Goal: Task Accomplishment & Management: Manage account settings

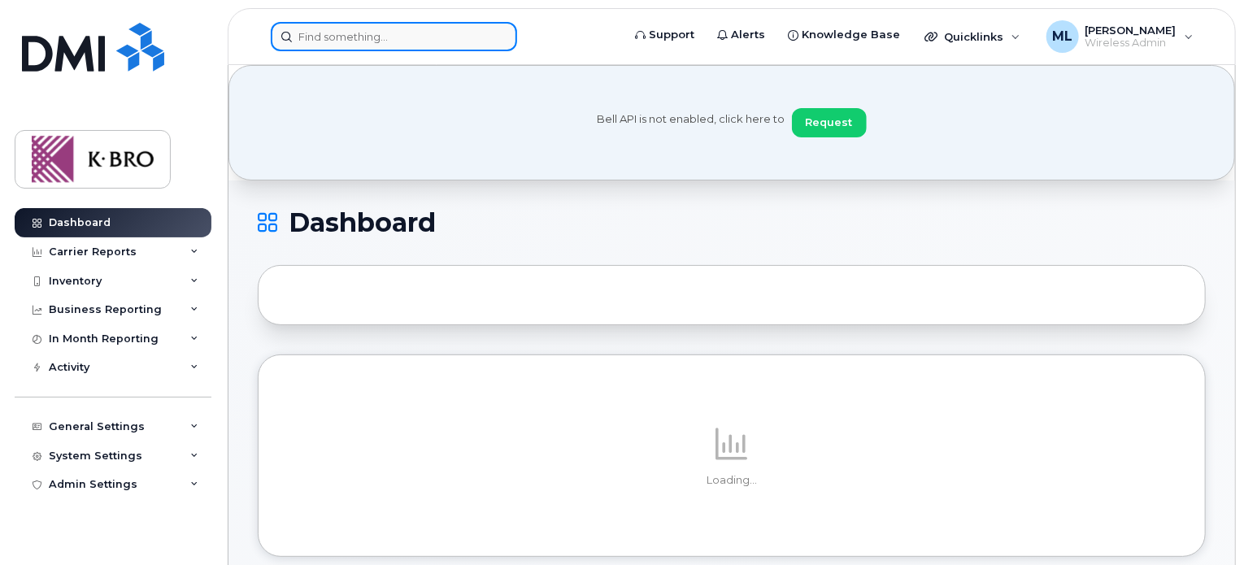
click at [347, 41] on input at bounding box center [394, 36] width 246 height 29
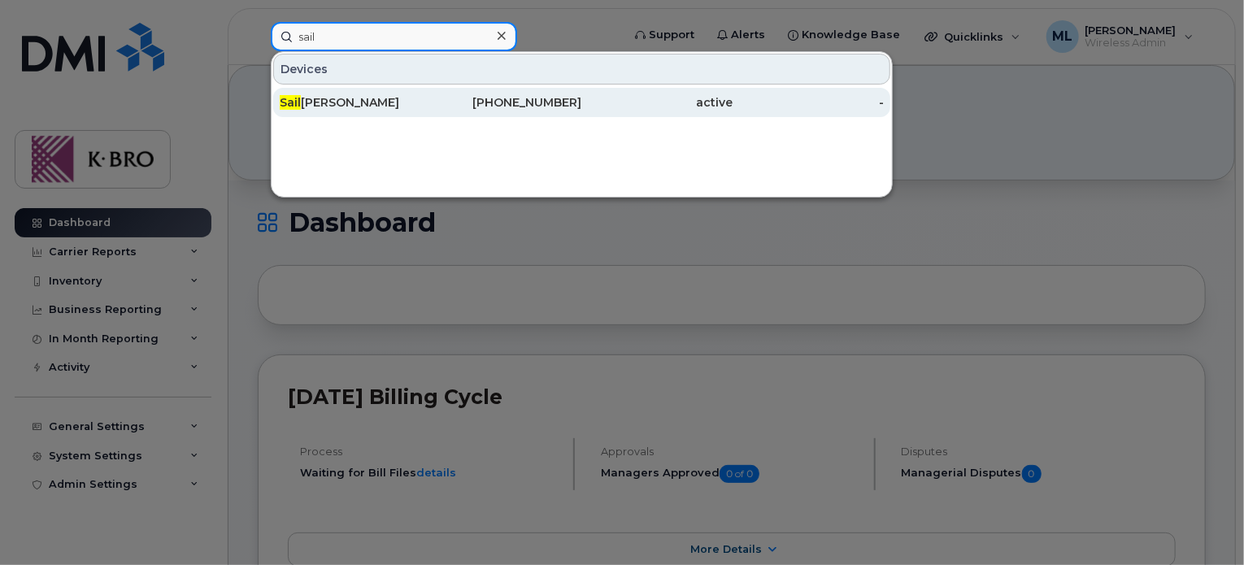
type input "sail"
click at [313, 105] on div "Sail esh Prakash" at bounding box center [355, 102] width 151 height 16
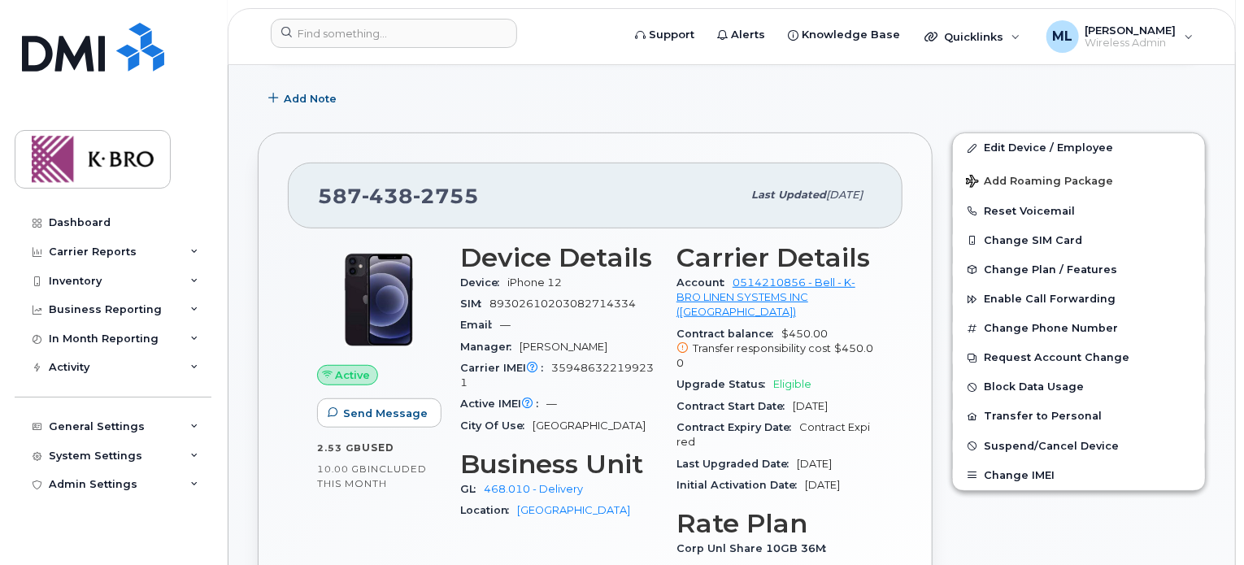
scroll to position [371, 0]
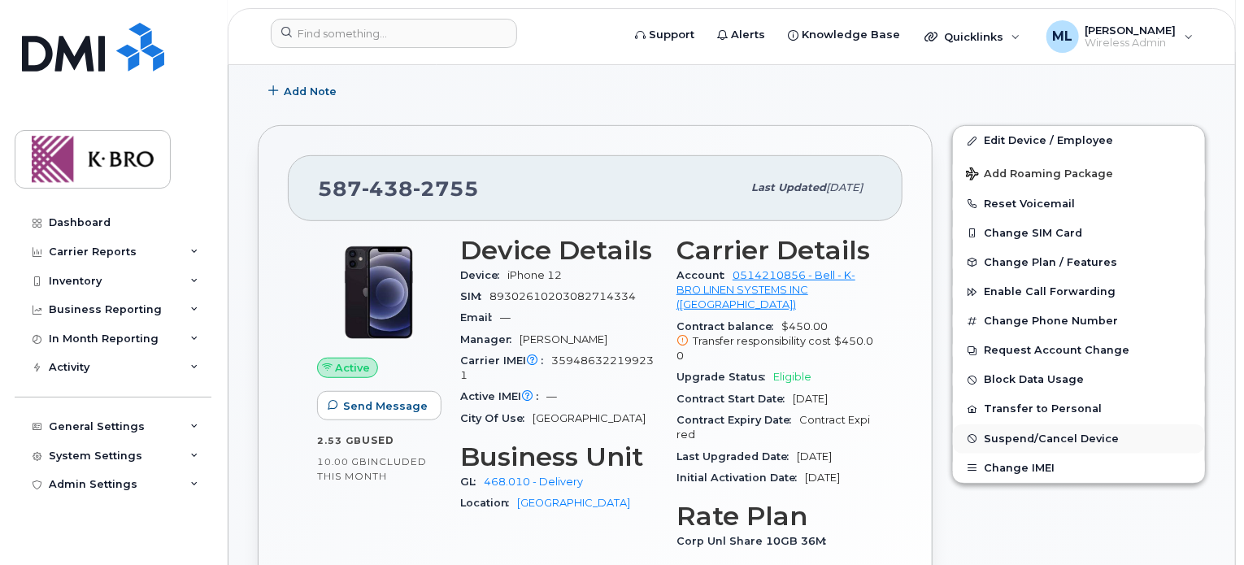
click at [1006, 438] on span "Suspend/Cancel Device" at bounding box center [1051, 438] width 135 height 12
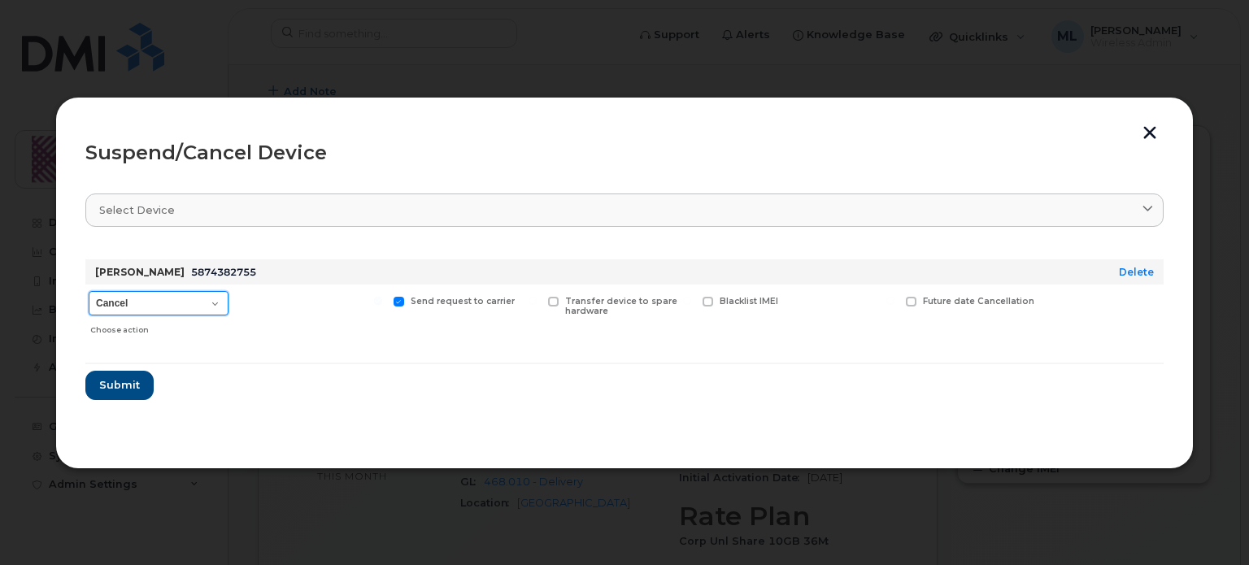
click at [181, 305] on select "Cancel Suspend - Extend Suspension Suspend - Reduced Rate Suspend - Full Rate S…" at bounding box center [159, 303] width 140 height 24
select select "[object Object]"
click at [89, 291] on select "Cancel Suspend - Extend Suspension Suspend - Reduced Rate Suspend - Full Rate S…" at bounding box center [159, 303] width 140 height 24
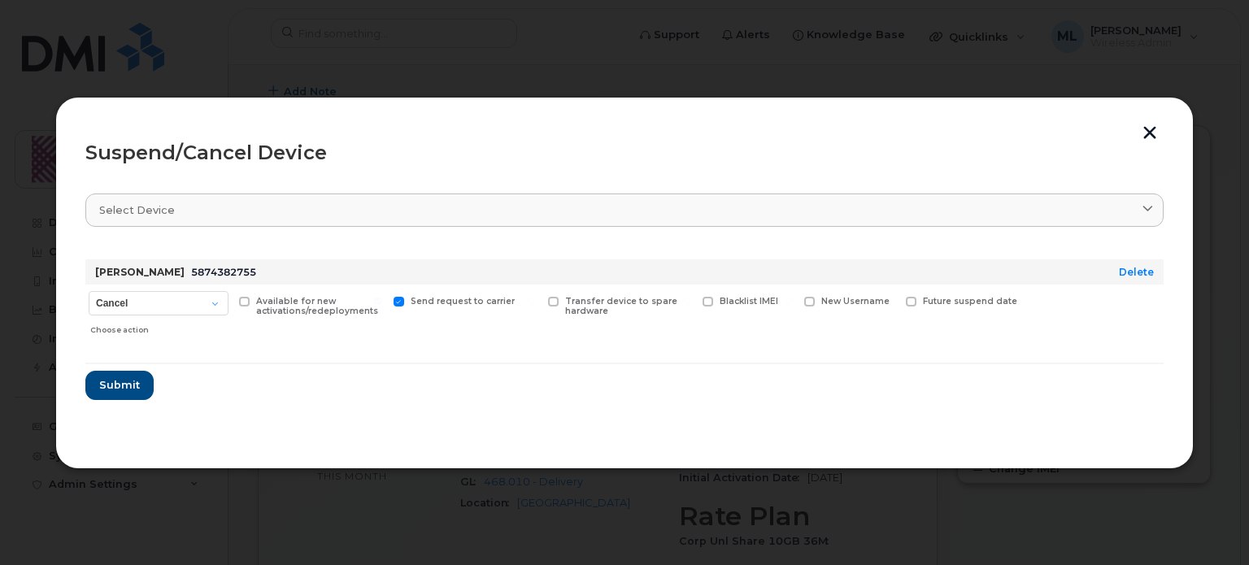
click at [712, 301] on label "Blacklist IMEI" at bounding box center [740, 302] width 76 height 11
click at [691, 301] on input "Blacklist IMEI" at bounding box center [687, 301] width 8 height 8
checkbox input "true"
click at [110, 380] on span "Submit" at bounding box center [118, 384] width 41 height 15
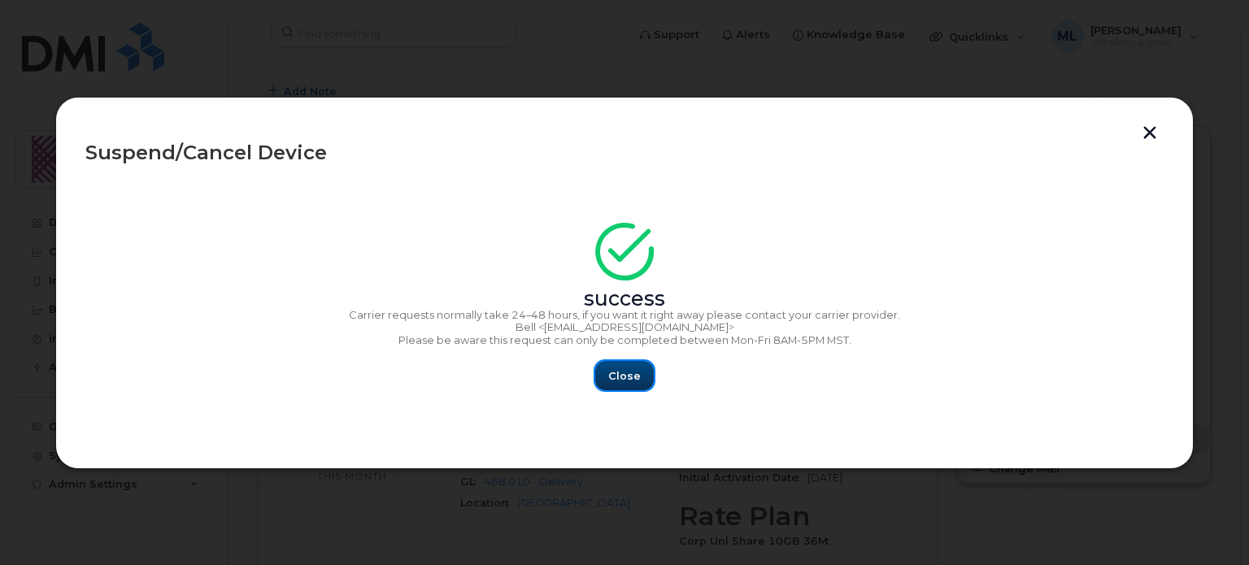
click at [611, 382] on span "Close" at bounding box center [624, 375] width 33 height 15
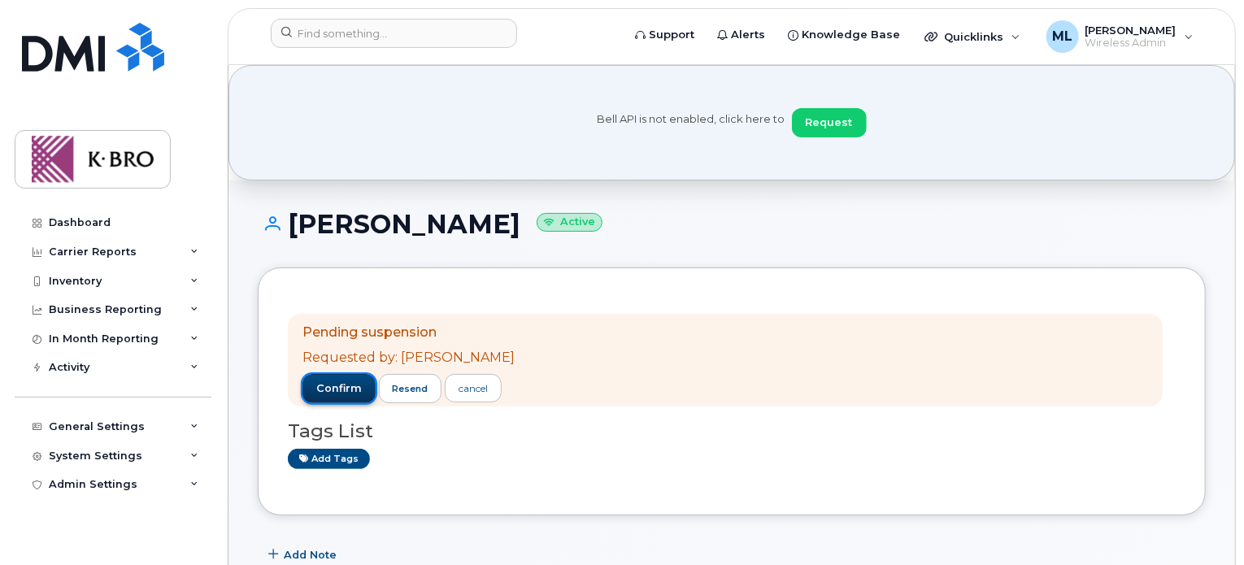
click at [337, 390] on span "confirm" at bounding box center [339, 388] width 46 height 15
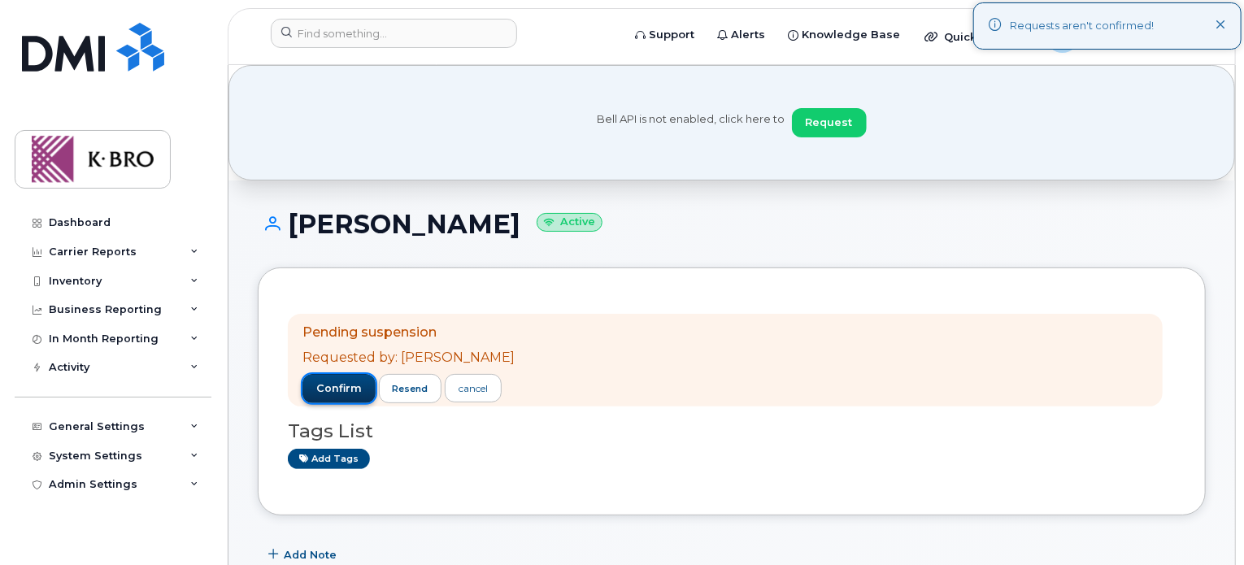
click at [337, 390] on span "confirm" at bounding box center [339, 388] width 46 height 15
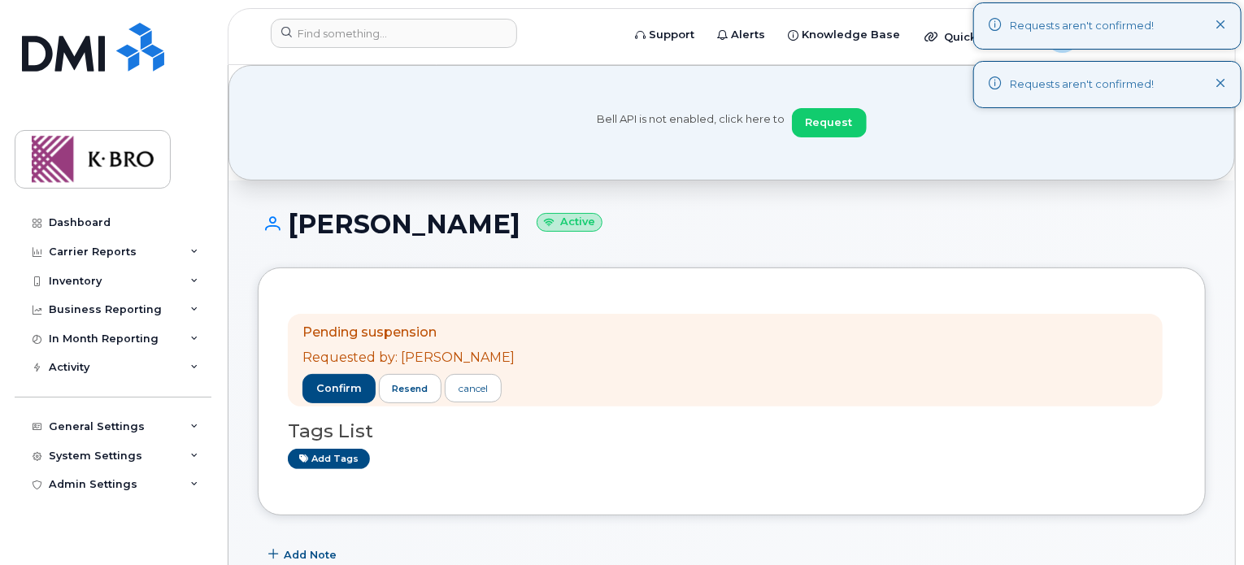
click at [1224, 33] on button at bounding box center [1220, 26] width 11 height 16
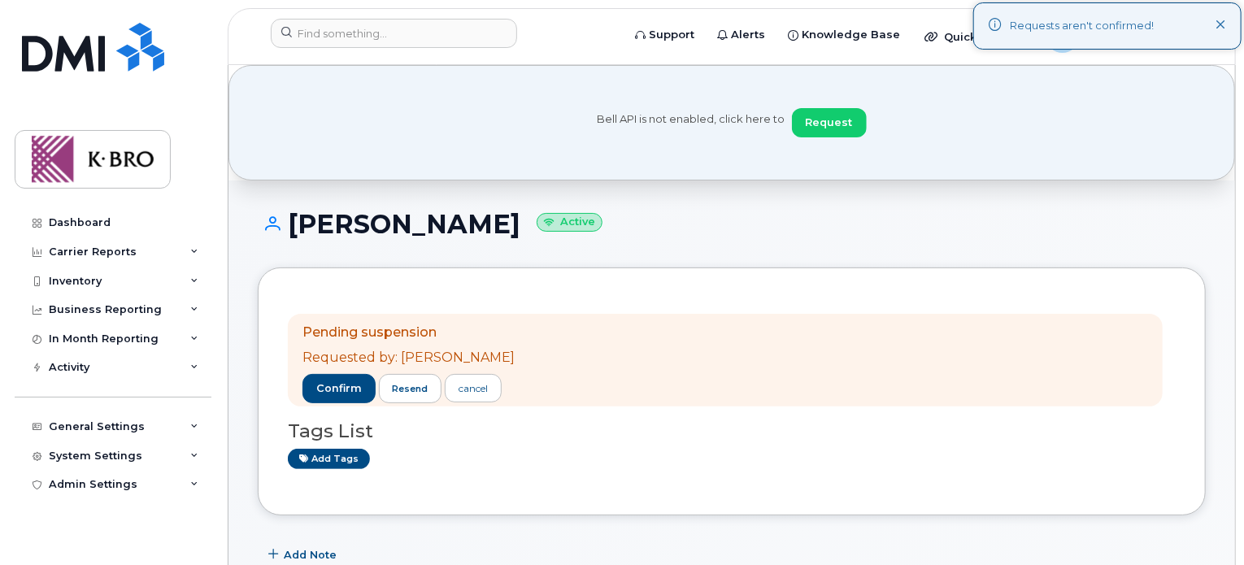
click at [1220, 9] on div "Requests aren't confirmed!" at bounding box center [1107, 25] width 268 height 47
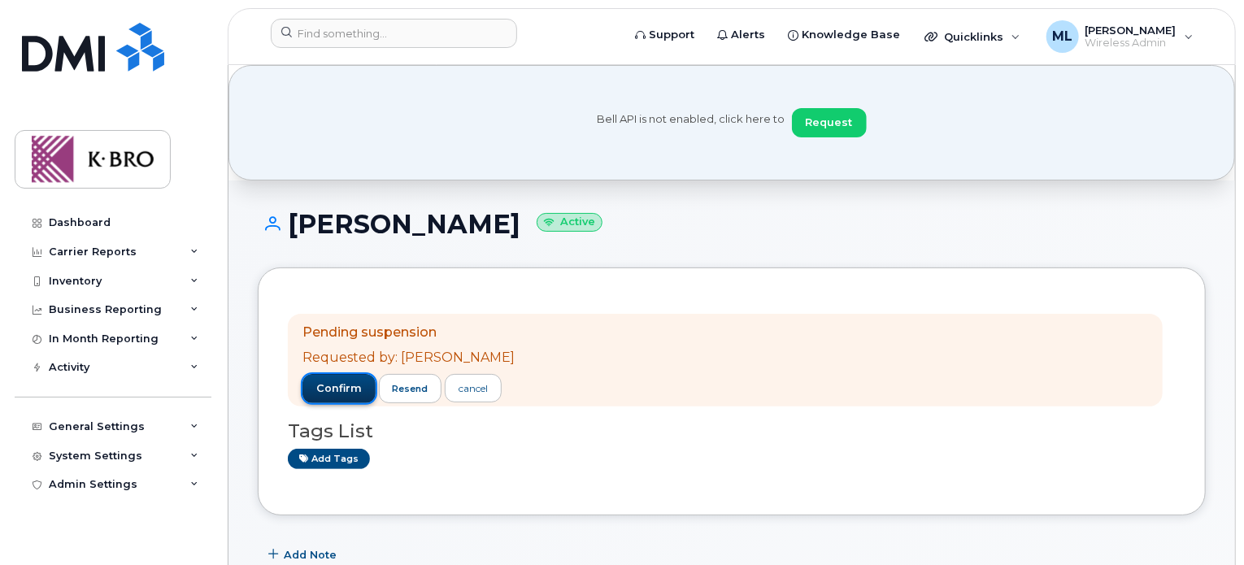
click at [329, 375] on button "confirm" at bounding box center [338, 388] width 73 height 29
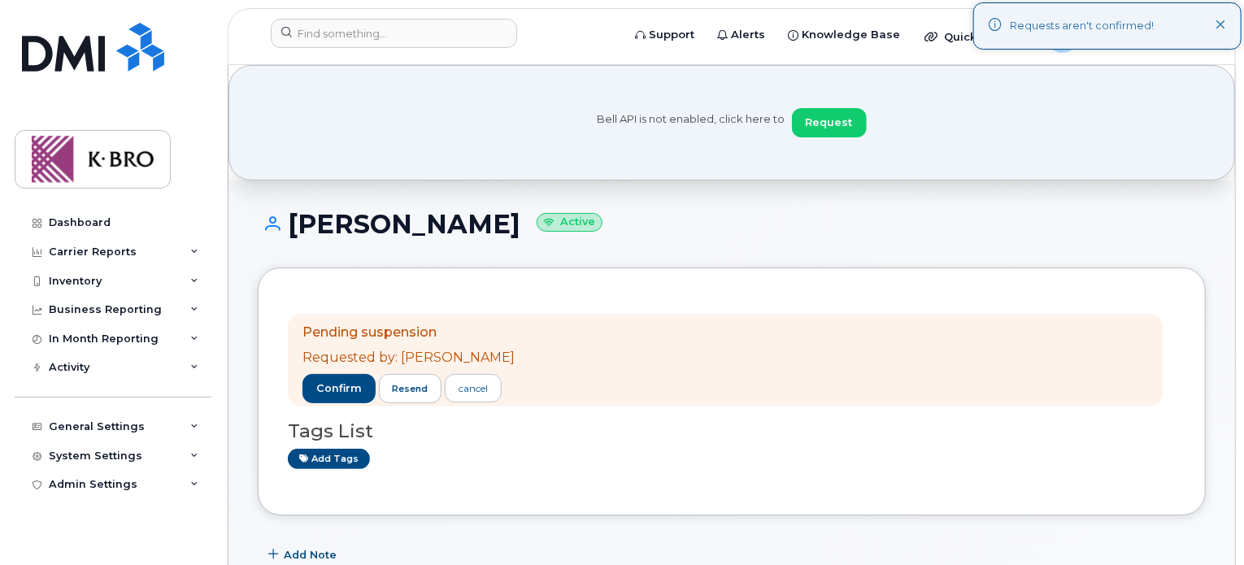
click at [1227, 17] on div "Requests aren't confirmed!" at bounding box center [1107, 25] width 268 height 47
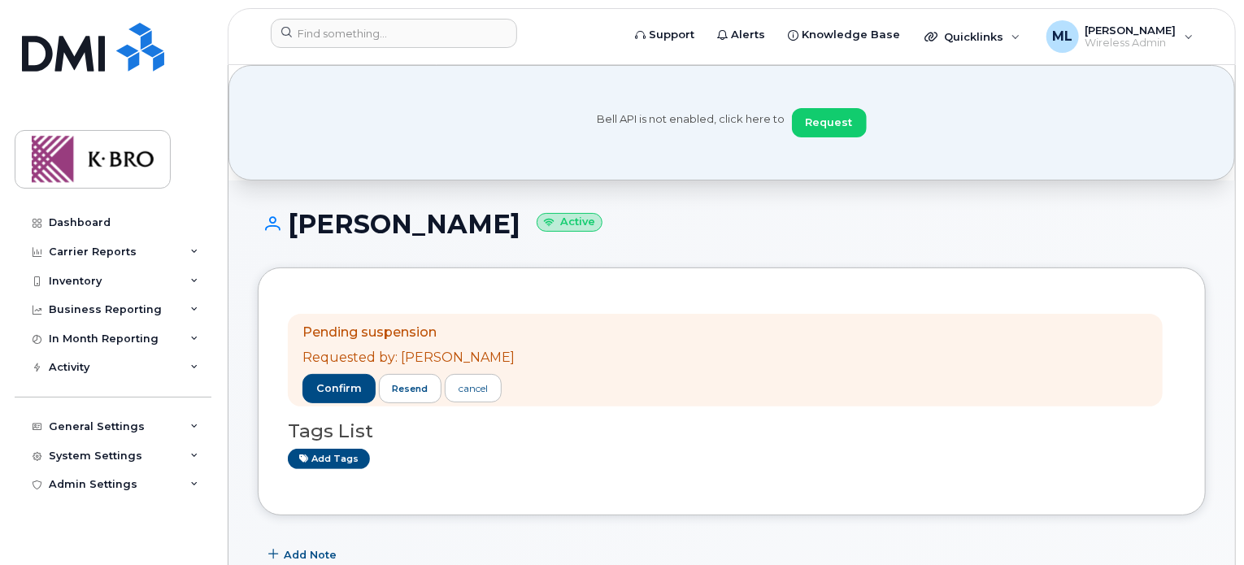
drag, startPoint x: 1242, startPoint y: 75, endPoint x: 1233, endPoint y: 146, distance: 72.1
click at [1233, 146] on div "Bell API is not enabled, click here to Request" at bounding box center [731, 122] width 1006 height 115
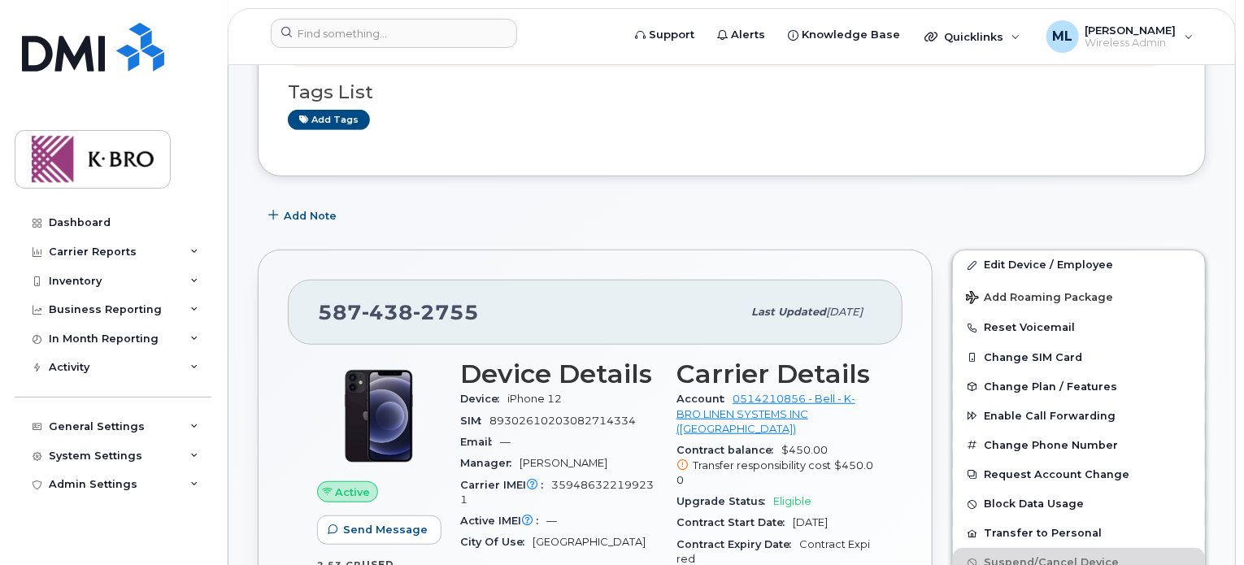
scroll to position [374, 0]
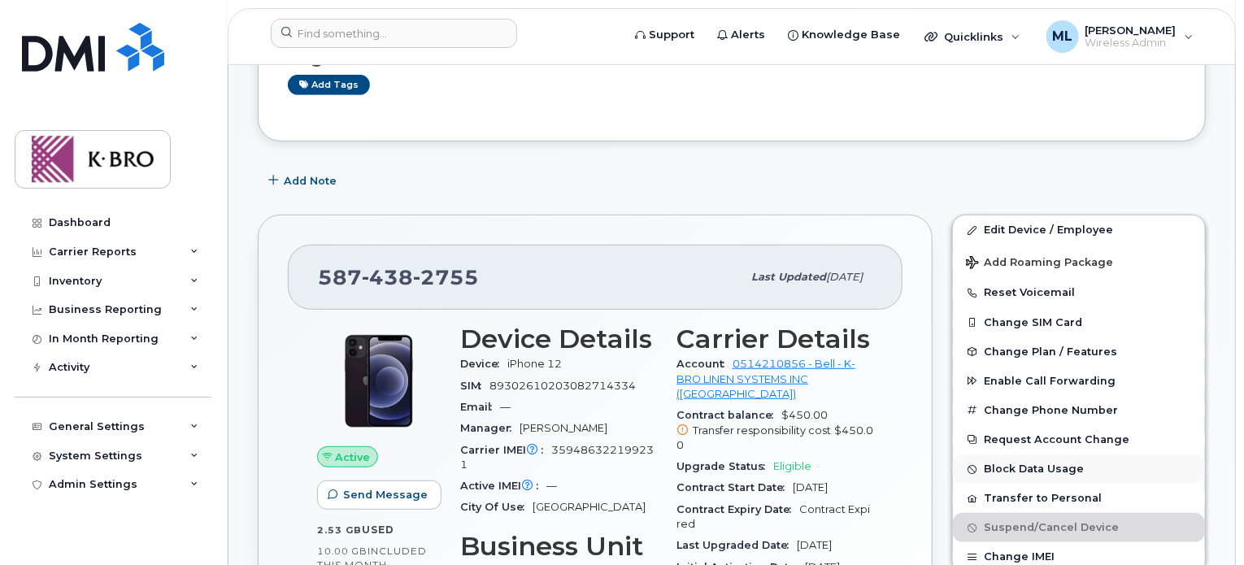
click at [1004, 469] on button "Block Data Usage" at bounding box center [1079, 468] width 252 height 29
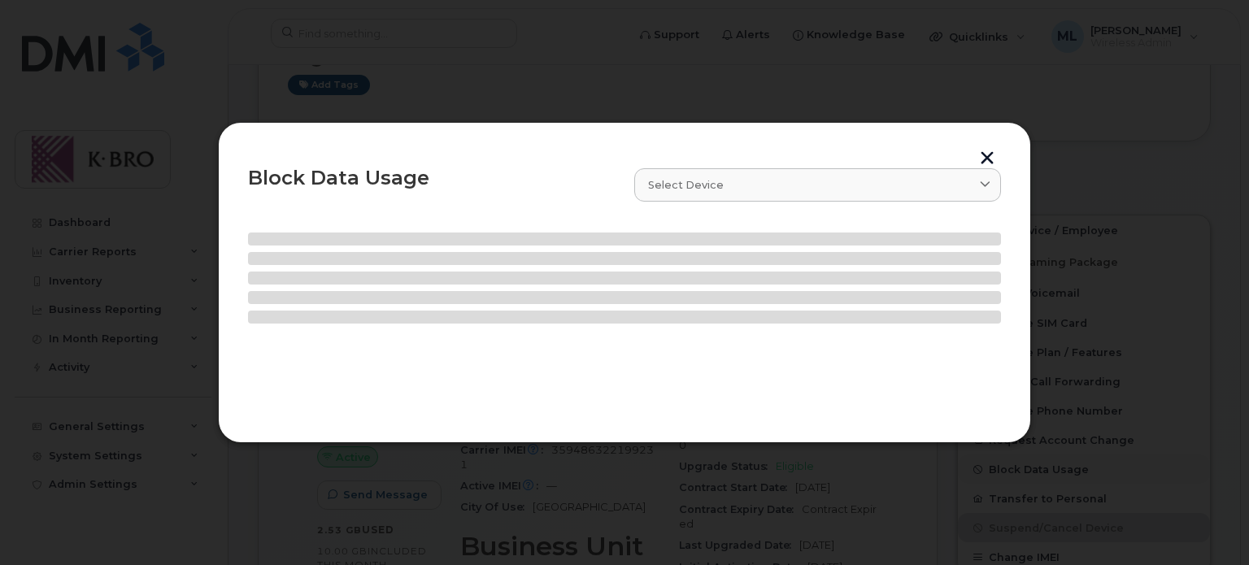
select select
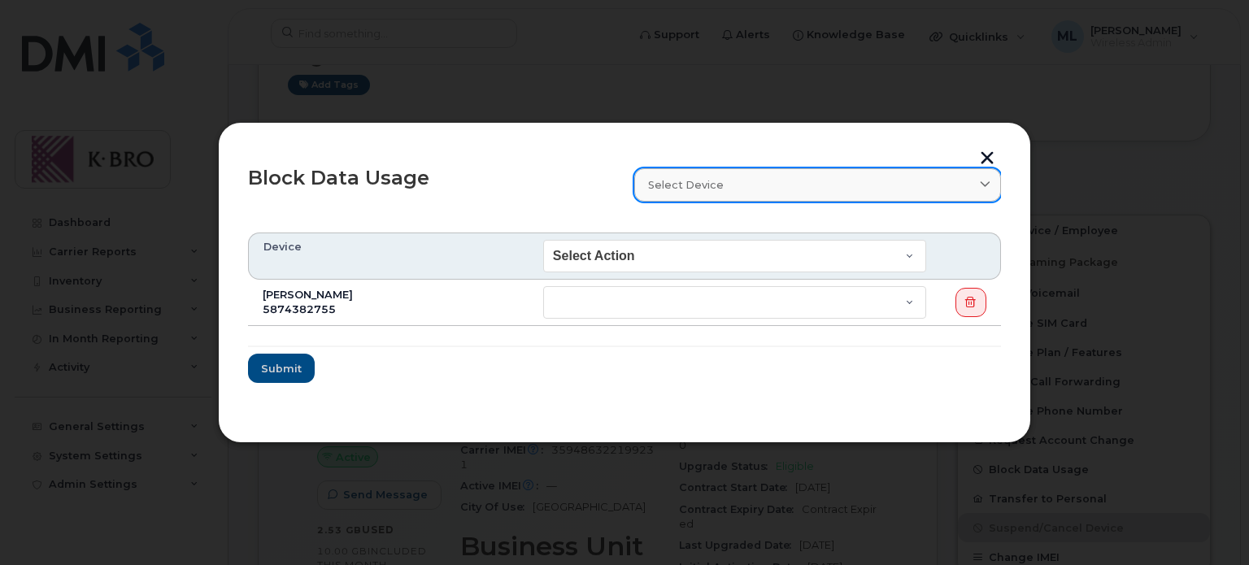
click at [767, 181] on div "Select device" at bounding box center [817, 184] width 339 height 15
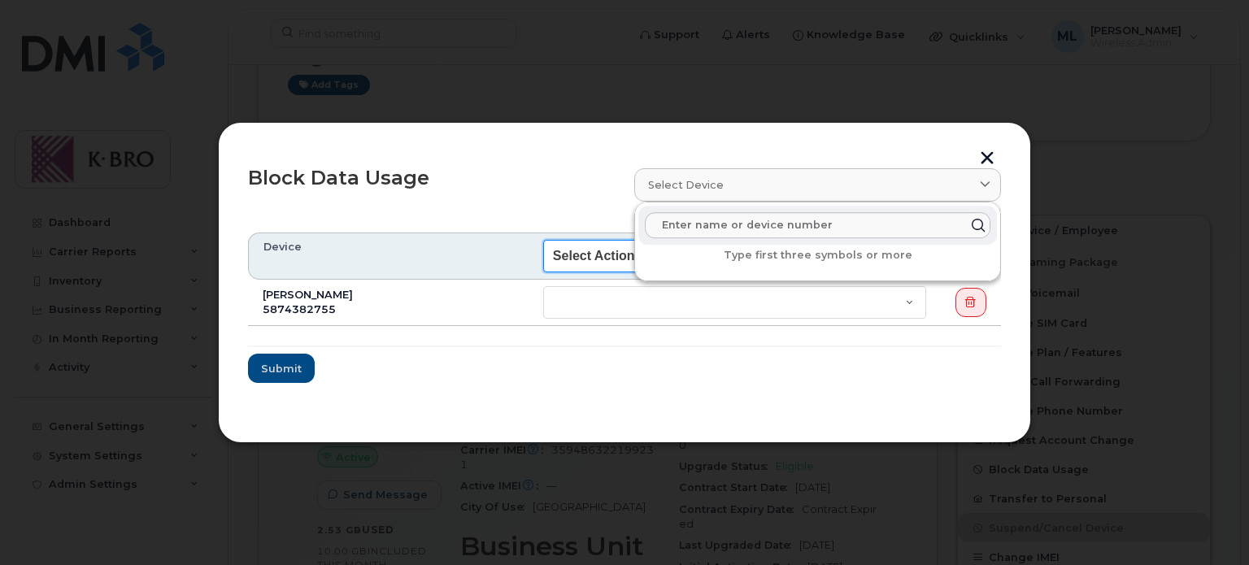
click at [592, 259] on select "Select Action End of Bill Cycle Indefinitely" at bounding box center [734, 256] width 383 height 33
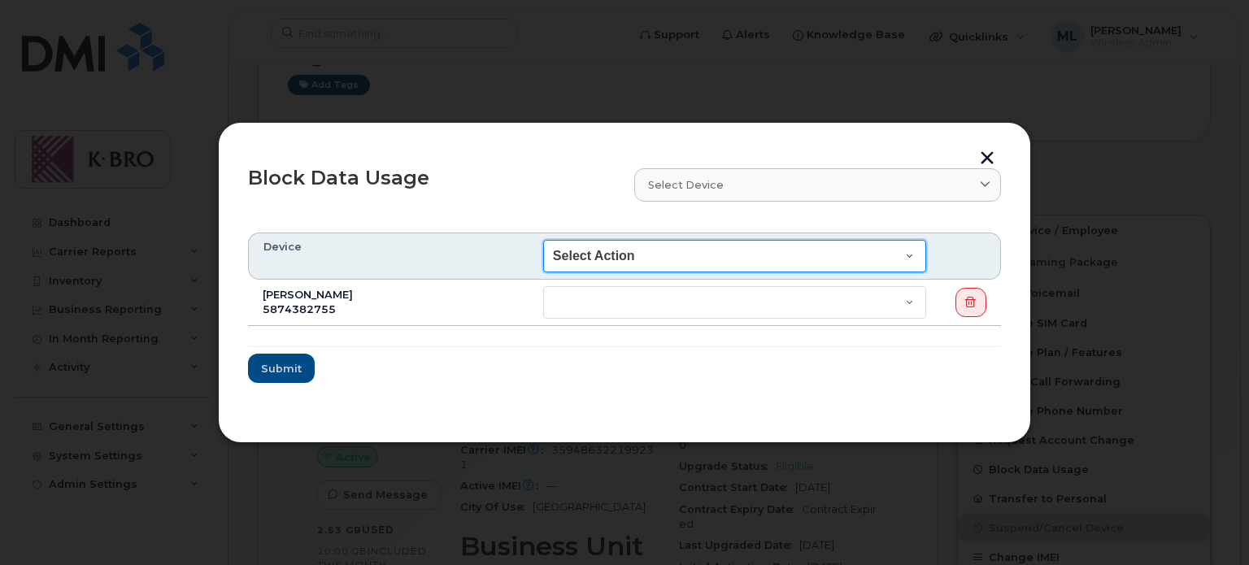
select select "blocked_indefinitely"
click at [543, 240] on select "Select Action End of Bill Cycle Indefinitely" at bounding box center [734, 256] width 383 height 33
select select "blocked_indefinitely"
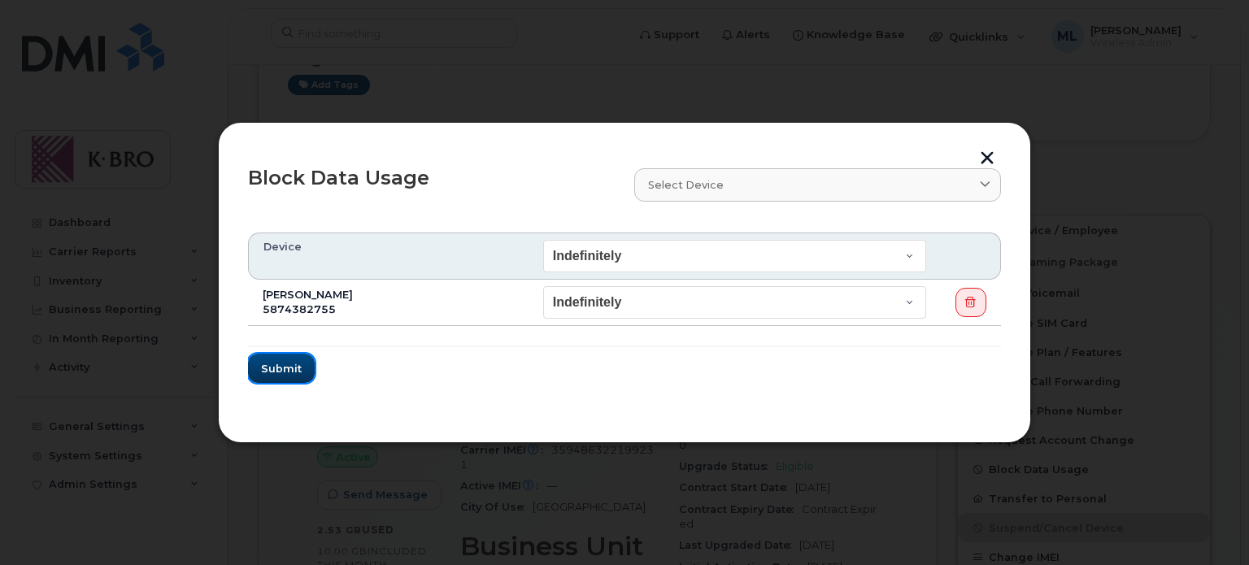
click at [284, 361] on span "Submit" at bounding box center [281, 368] width 41 height 15
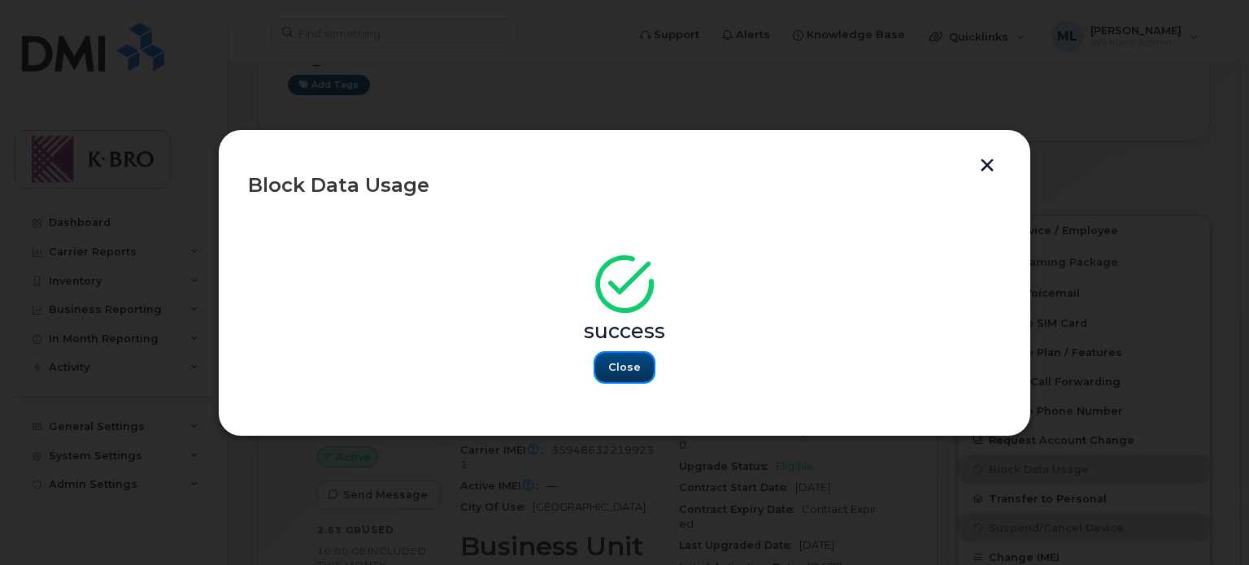
click at [627, 367] on span "Close" at bounding box center [624, 366] width 33 height 15
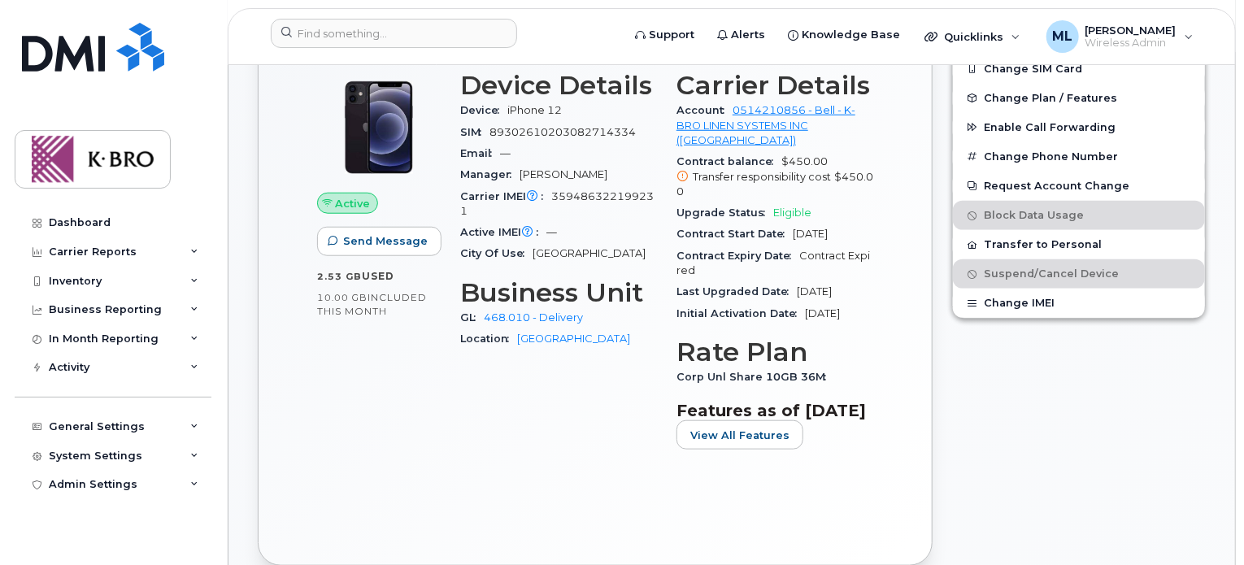
scroll to position [639, 0]
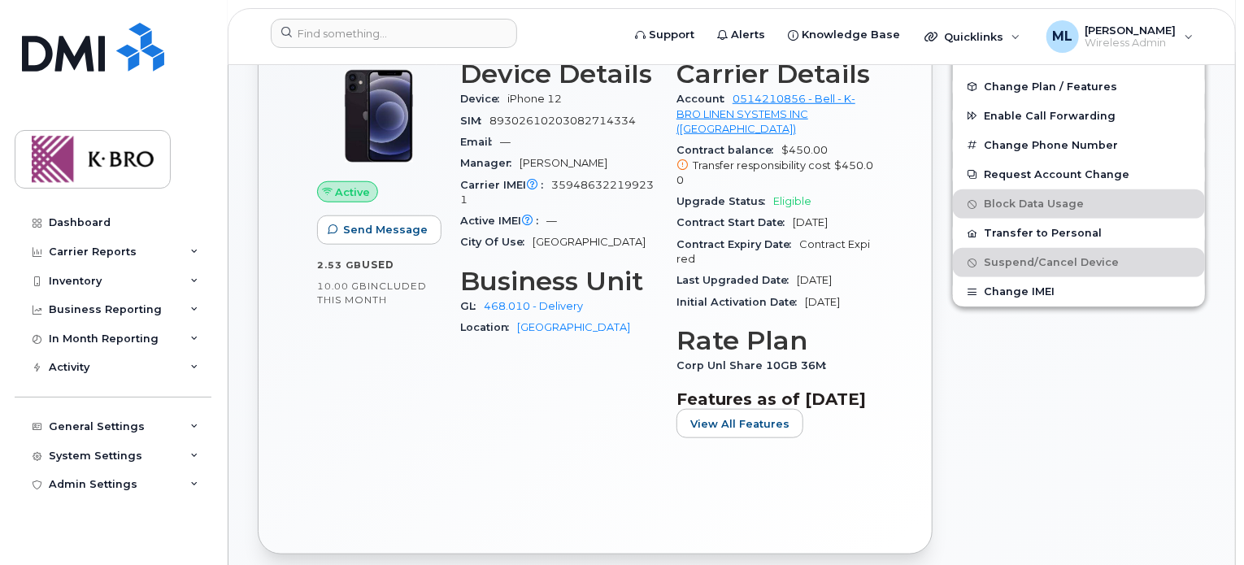
click at [1018, 358] on div "Edit Device / Employee Add Roaming Package Reset Voicemail Change SIM Card Chan…" at bounding box center [1078, 252] width 273 height 624
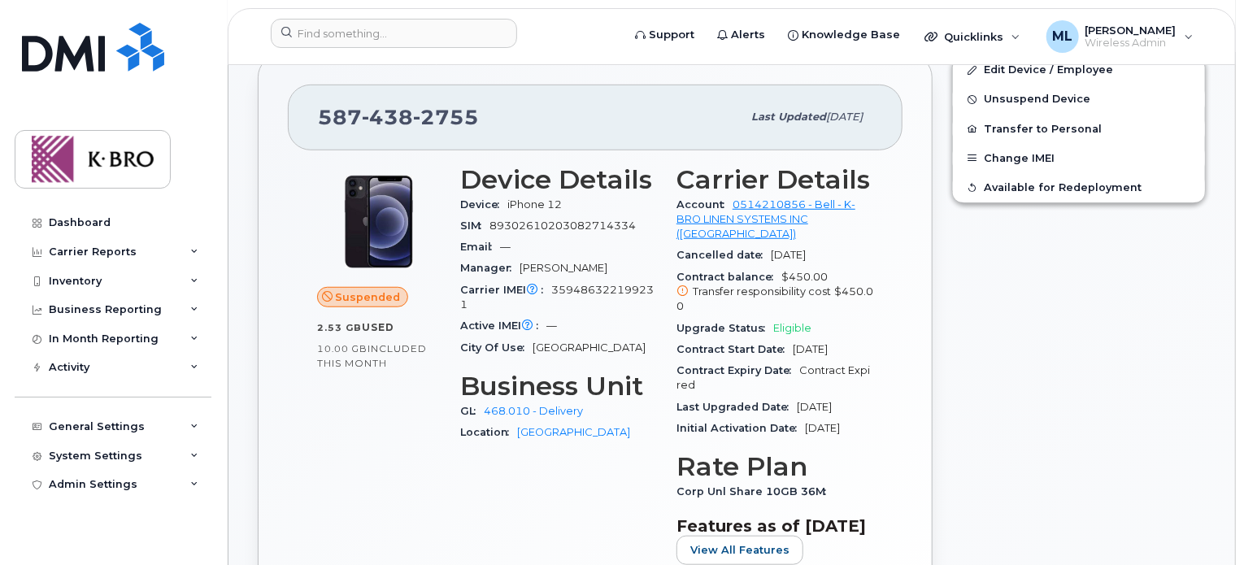
scroll to position [495, 0]
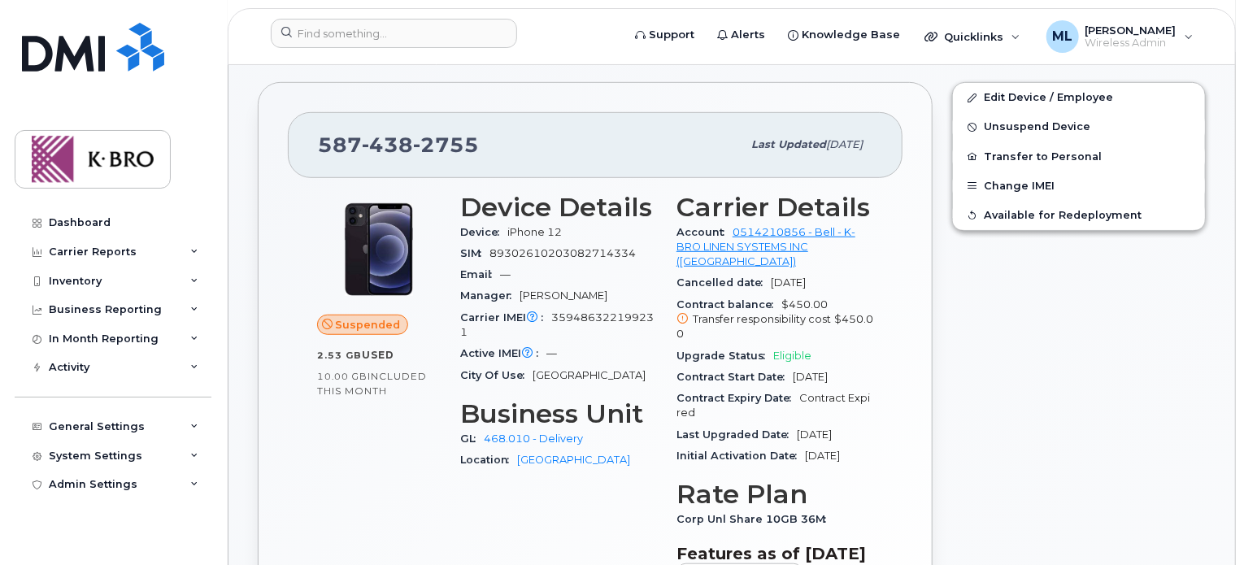
scroll to position [452, 0]
